Goal: Complete application form

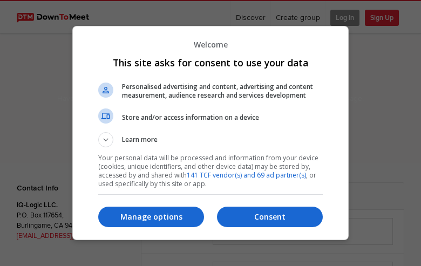
select select "general"
type input "nQieERnms"
type input "millpondguy@gmail.com"
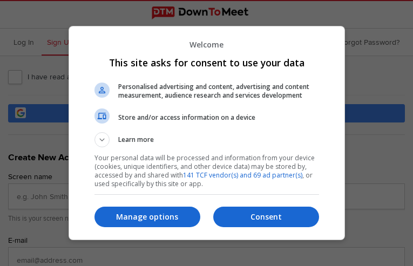
type input "sNpWaICGJjo"
type input "[EMAIL_ADDRESS][DOMAIN_NAME]"
